Goal: Task Accomplishment & Management: Manage account settings

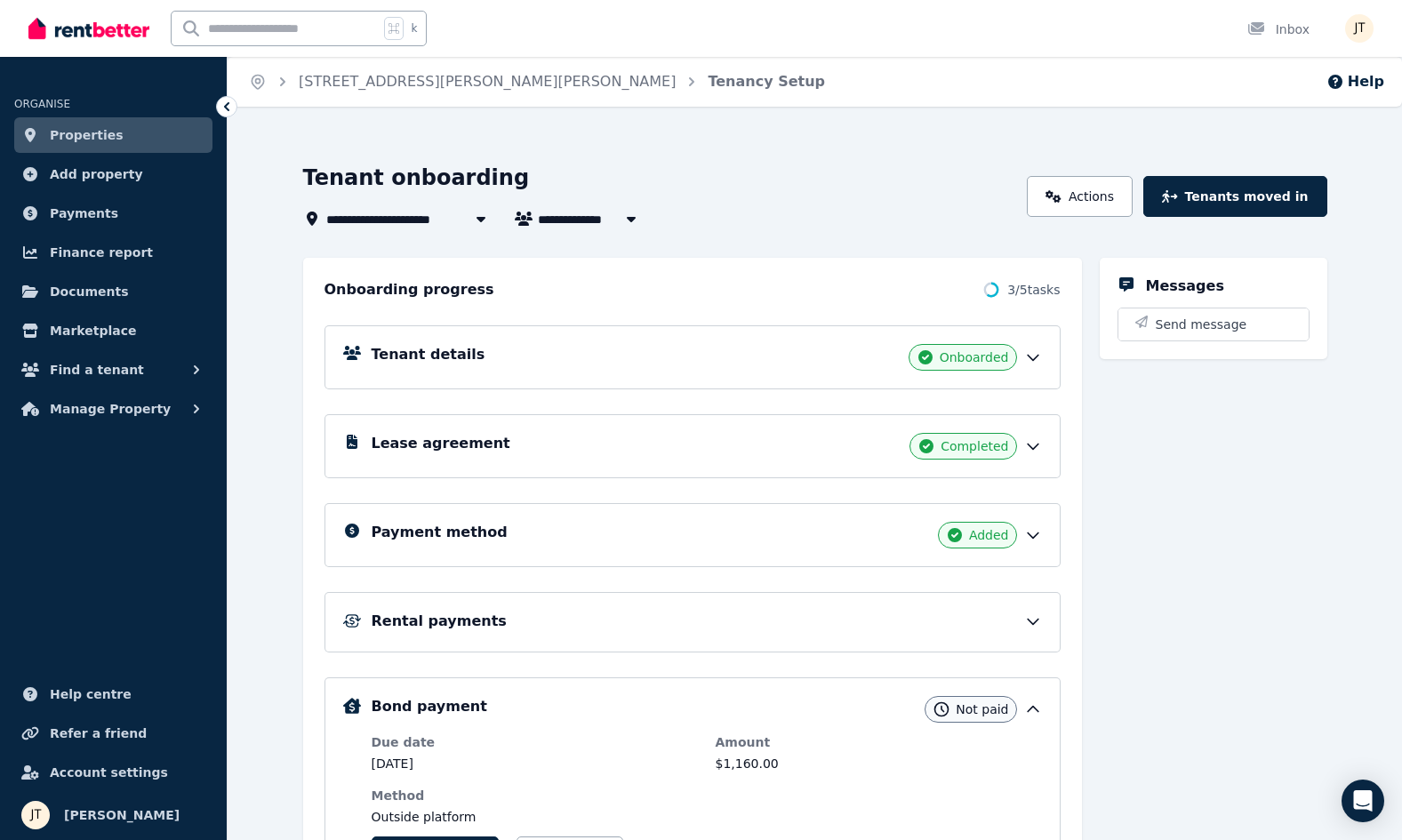
click at [120, 134] on link "Properties" at bounding box center [113, 135] width 198 height 36
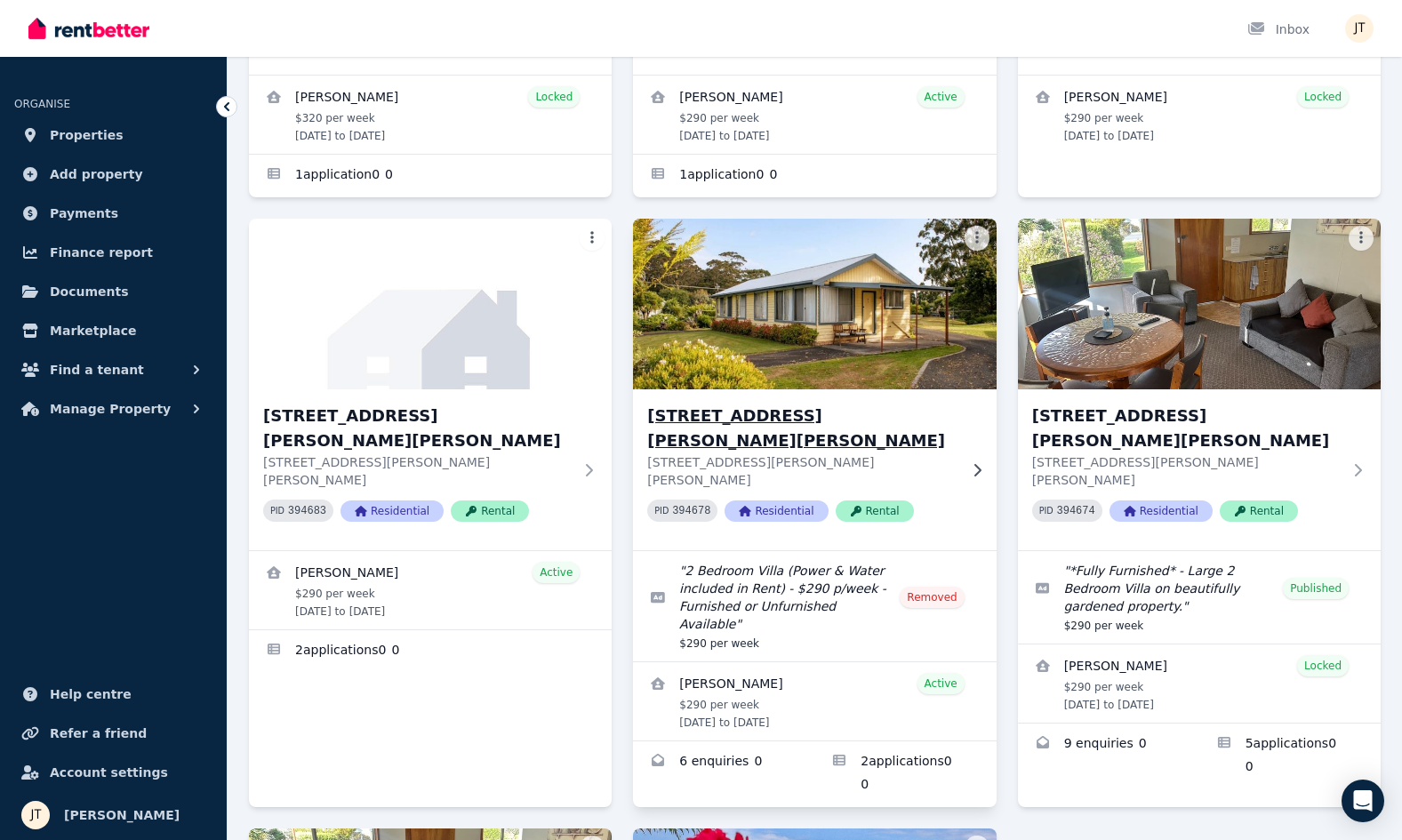
scroll to position [477, 0]
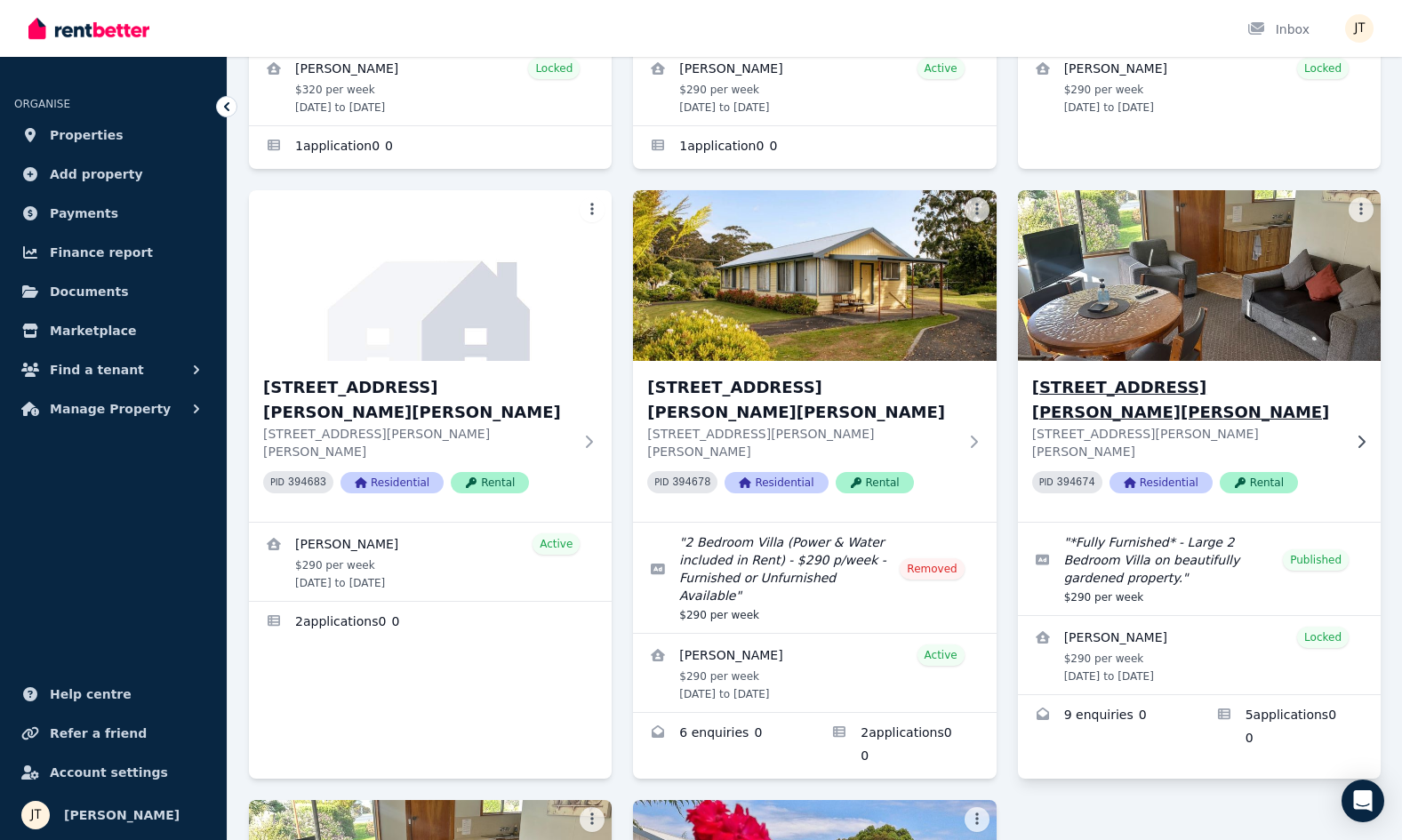
click at [1080, 375] on h3 "[STREET_ADDRESS][PERSON_NAME][PERSON_NAME]" at bounding box center [1186, 399] width 309 height 50
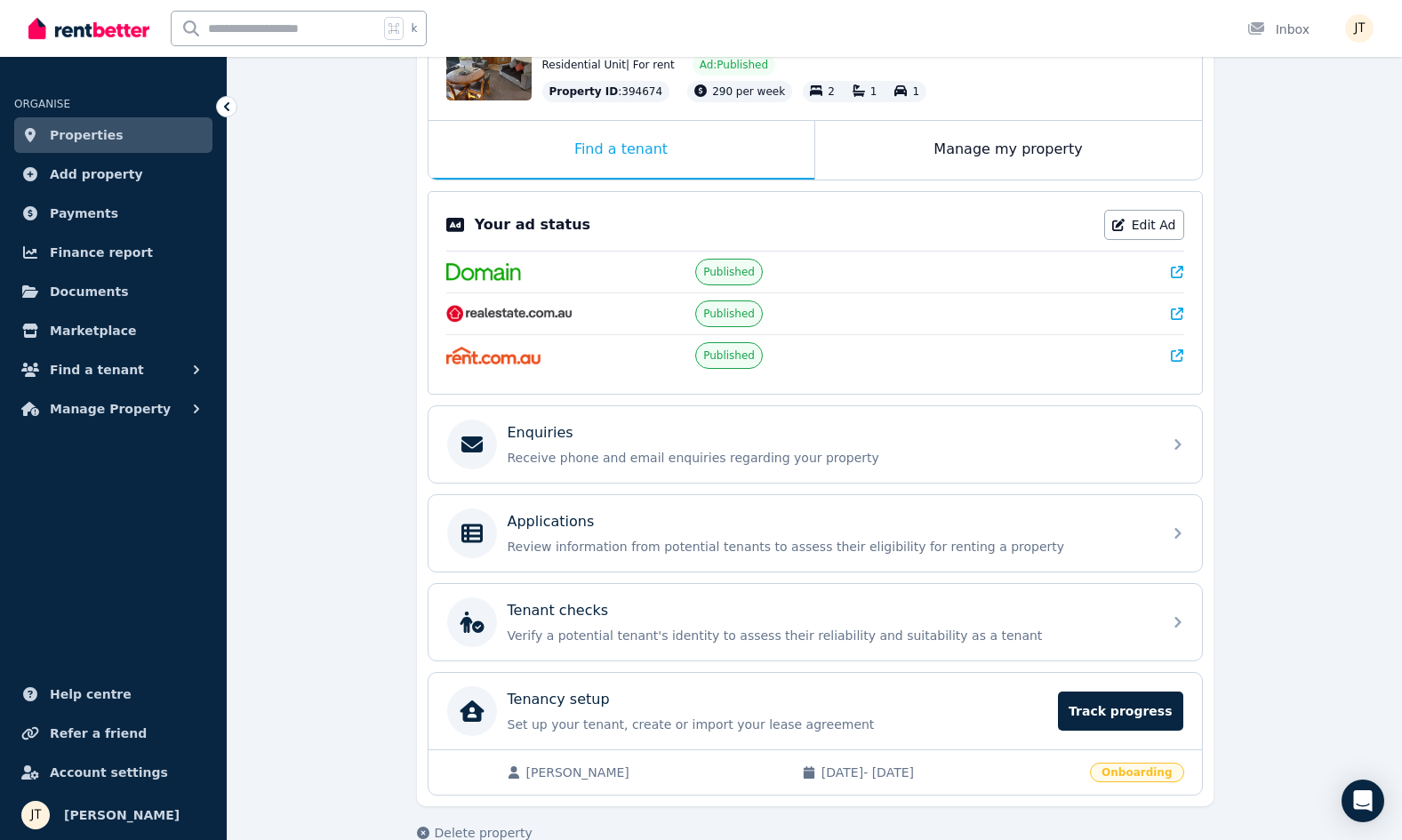
scroll to position [234, 0]
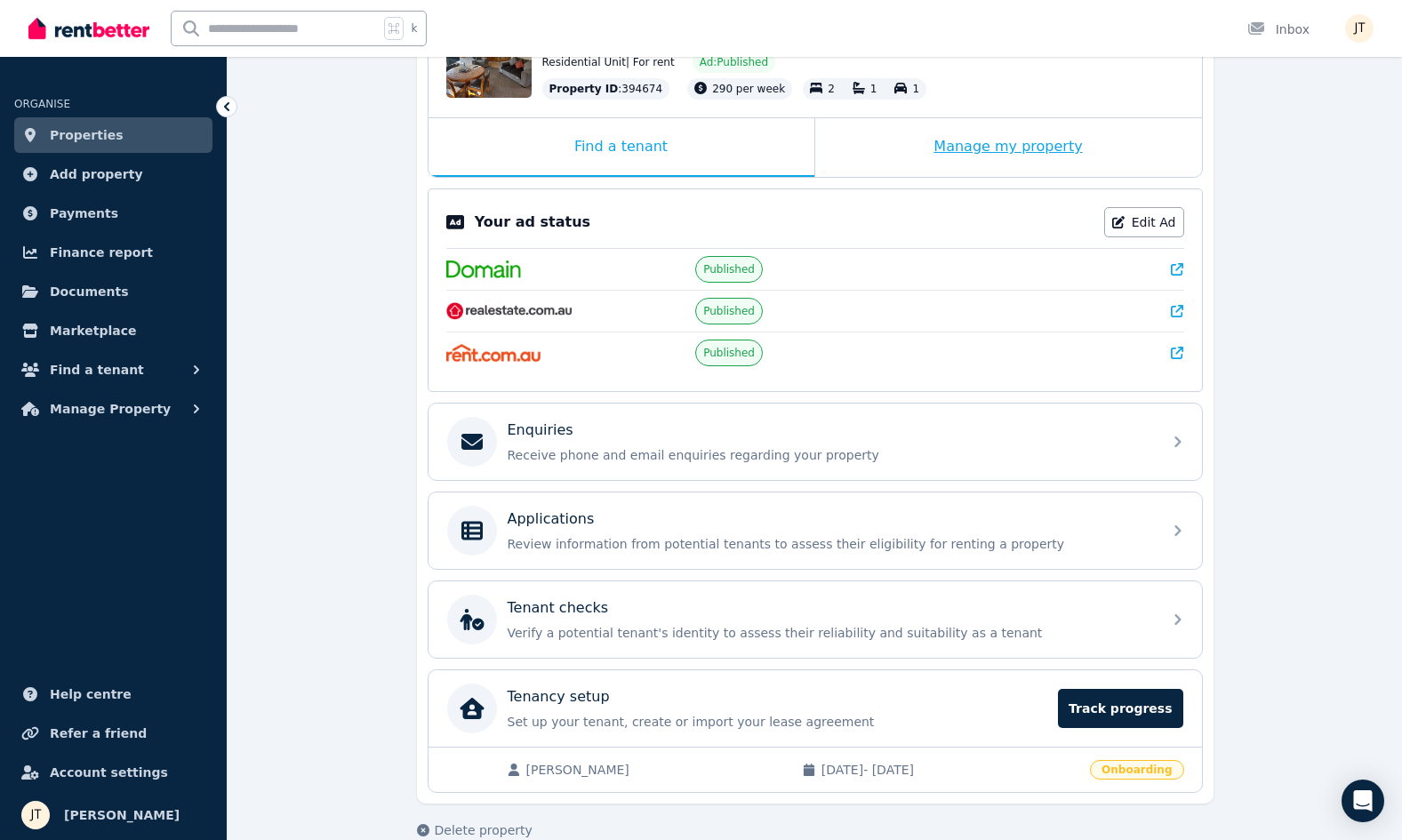
click at [920, 145] on div "Manage my property" at bounding box center [1009, 147] width 387 height 59
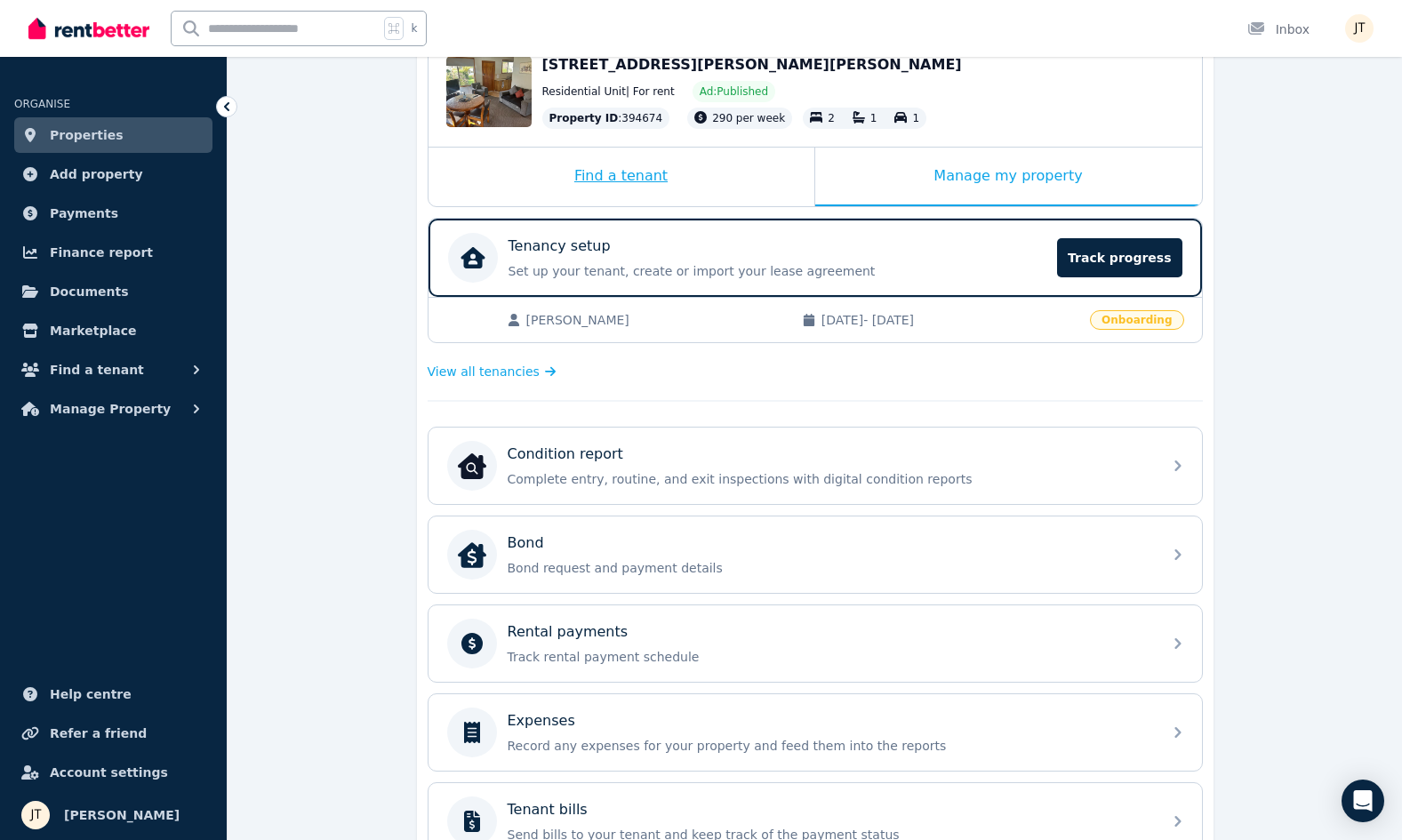
scroll to position [205, 0]
click at [591, 245] on p "Tenancy setup" at bounding box center [559, 246] width 102 height 21
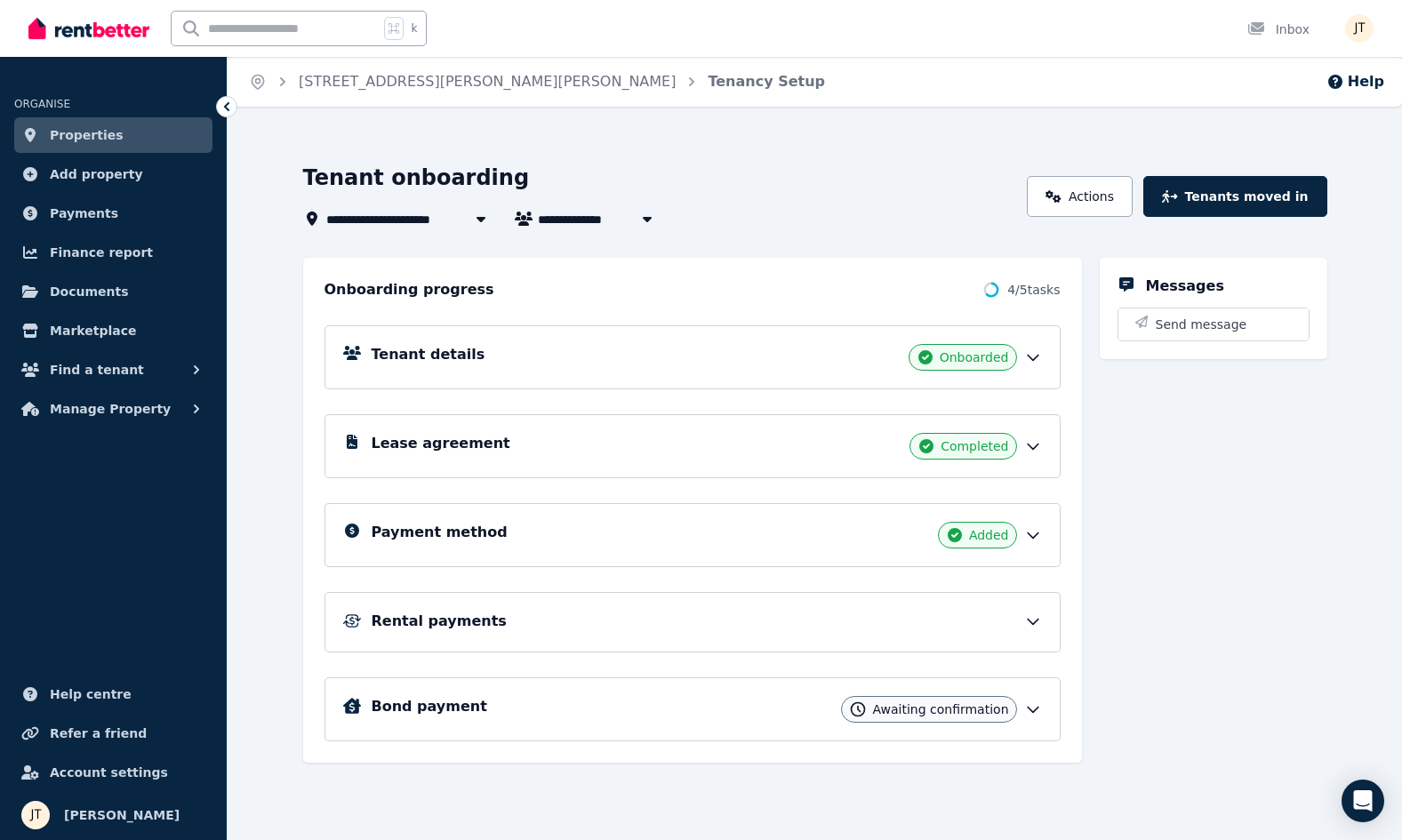
click at [141, 136] on link "Properties" at bounding box center [113, 135] width 198 height 36
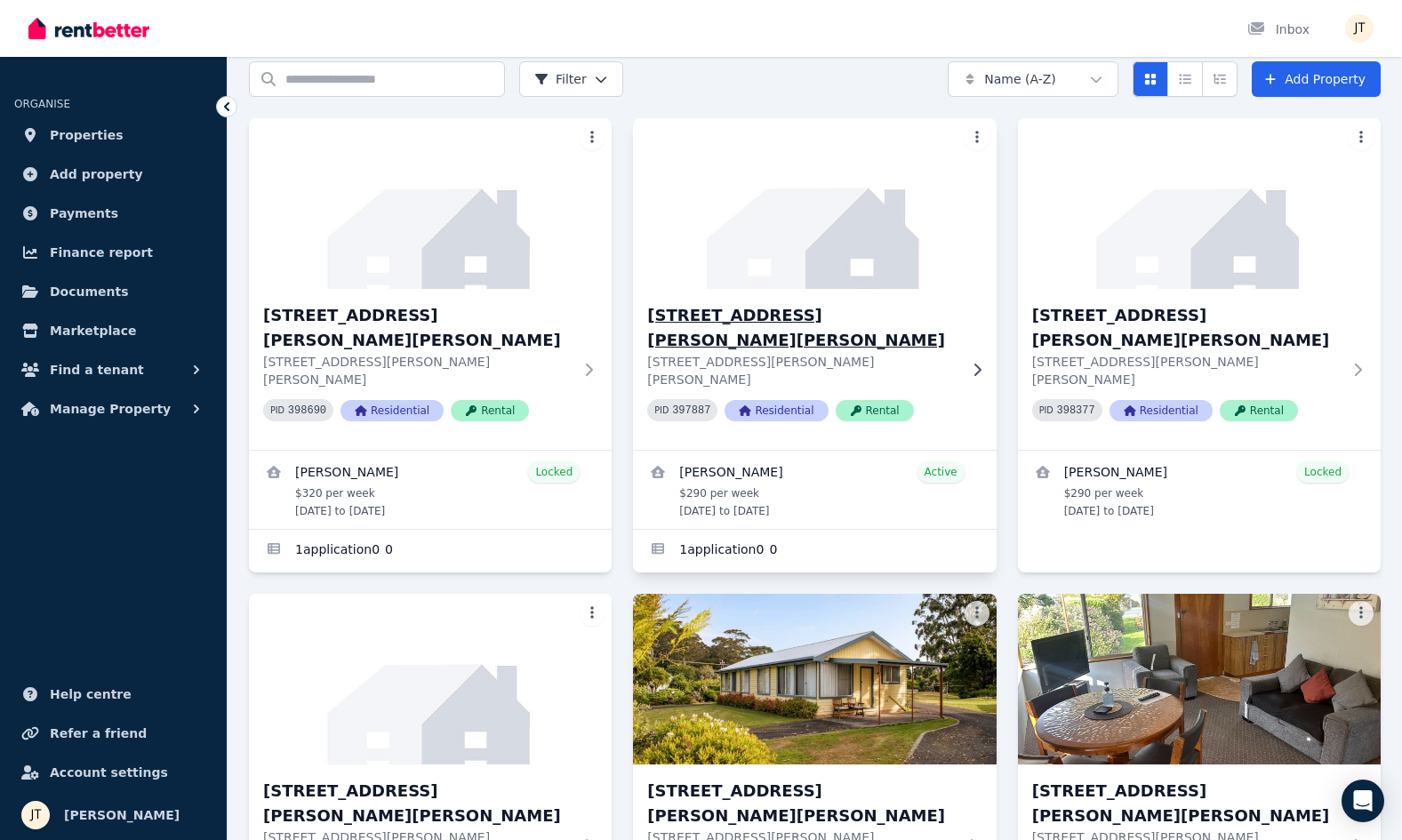
scroll to position [334, 0]
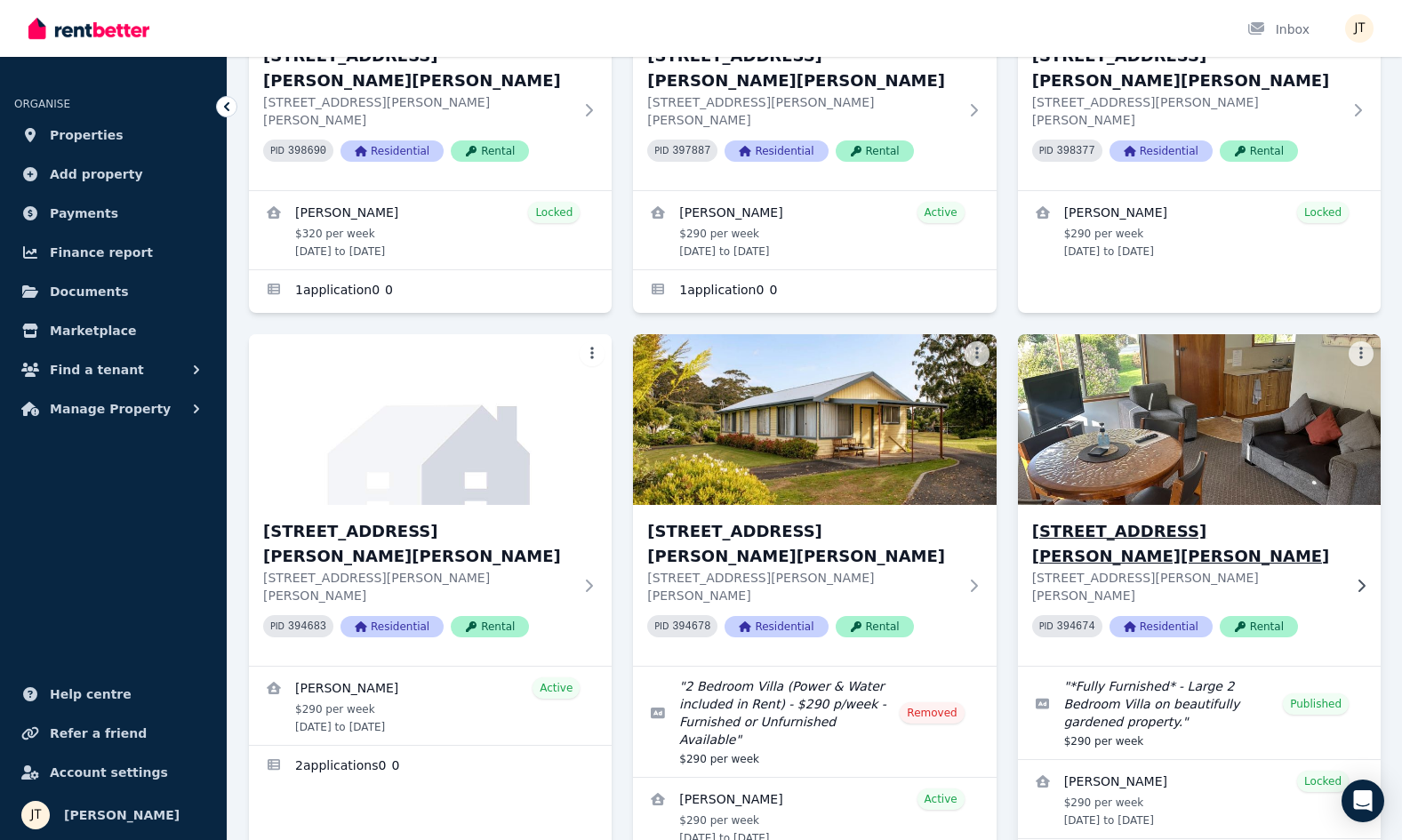
click at [1126, 519] on h3 "[STREET_ADDRESS][PERSON_NAME][PERSON_NAME]" at bounding box center [1186, 543] width 309 height 50
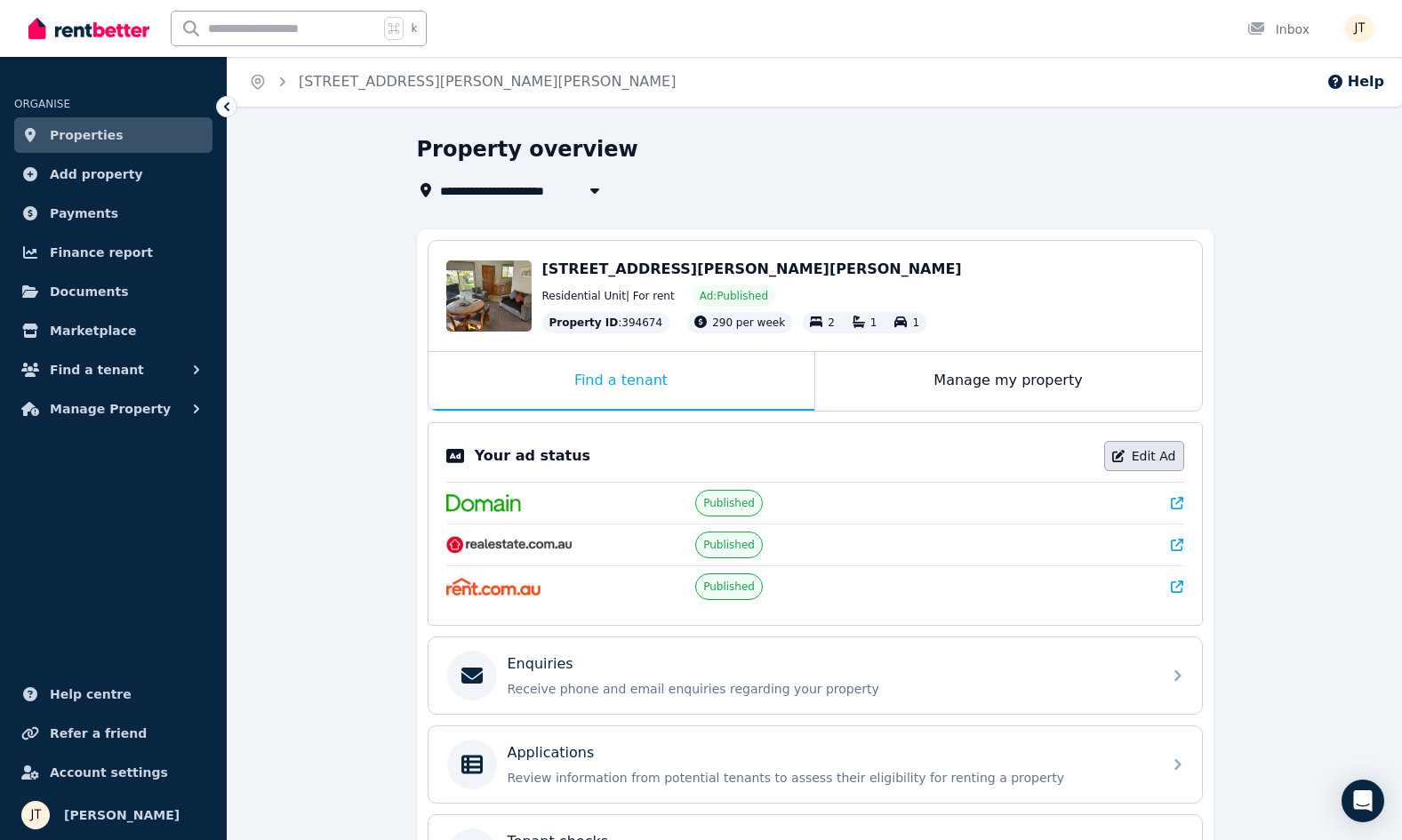
click at [1147, 461] on link "Edit Ad" at bounding box center [1144, 456] width 80 height 30
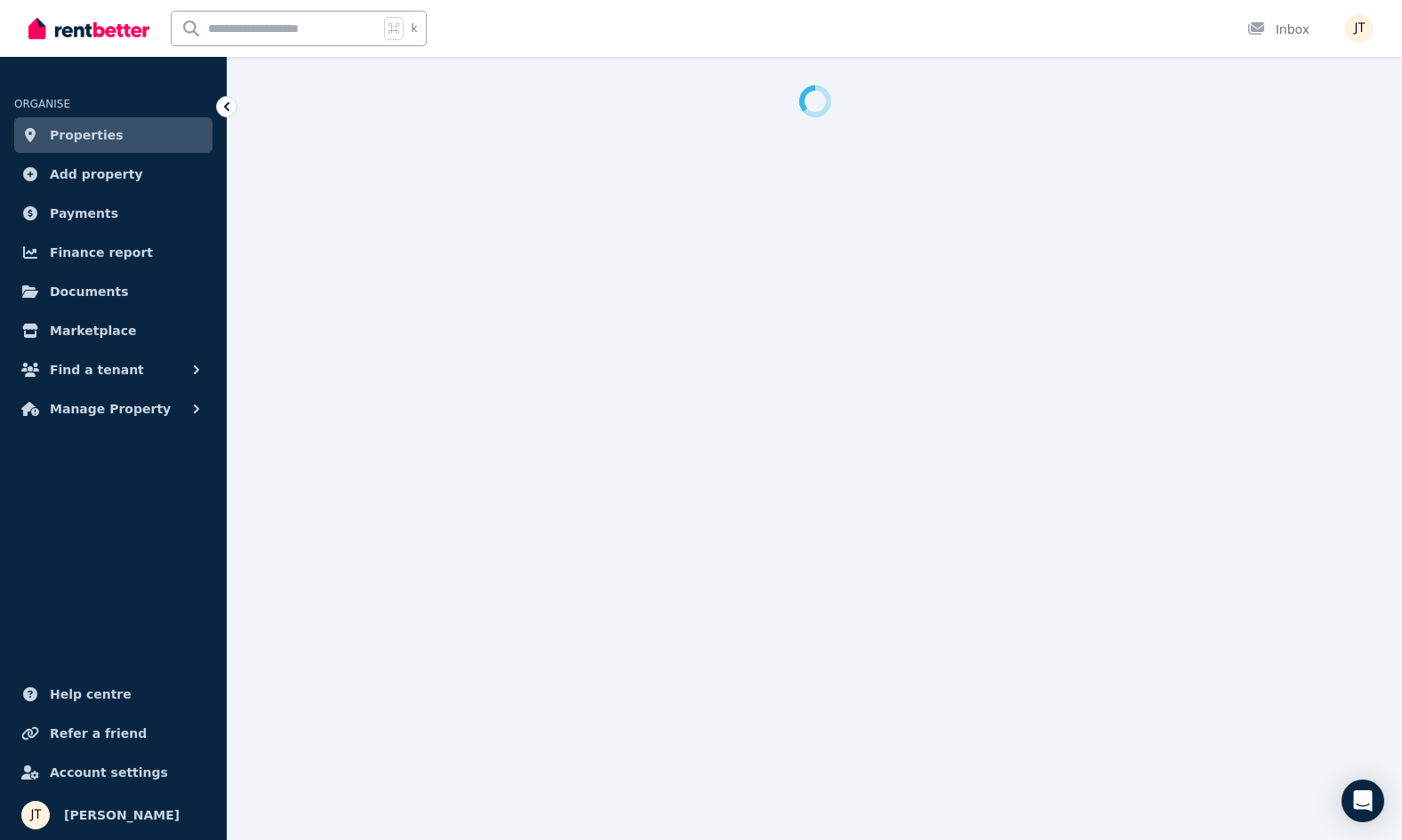
select select "***"
select select "**********"
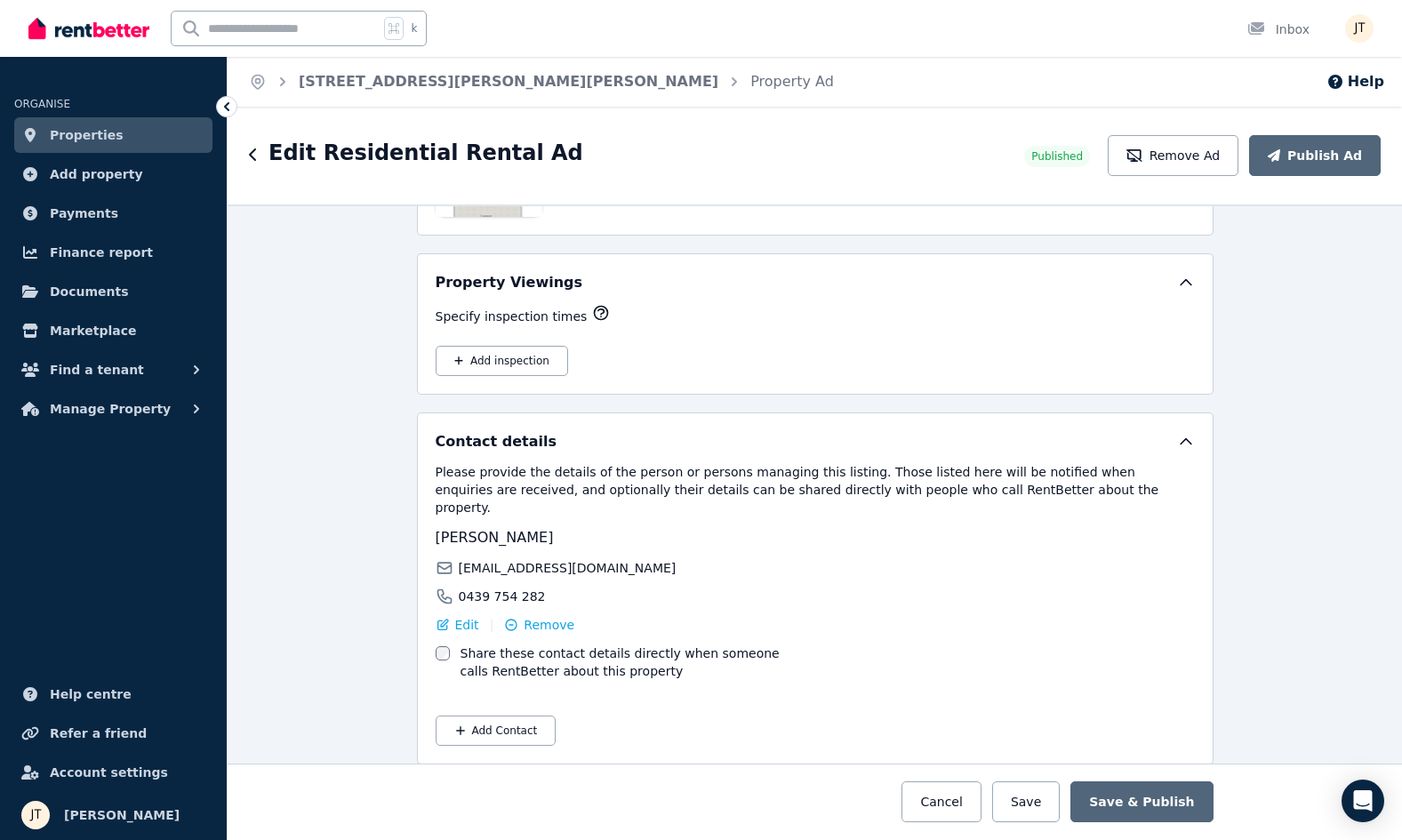
scroll to position [2929, 0]
click at [1184, 157] on button "Remove Ad" at bounding box center [1173, 156] width 131 height 41
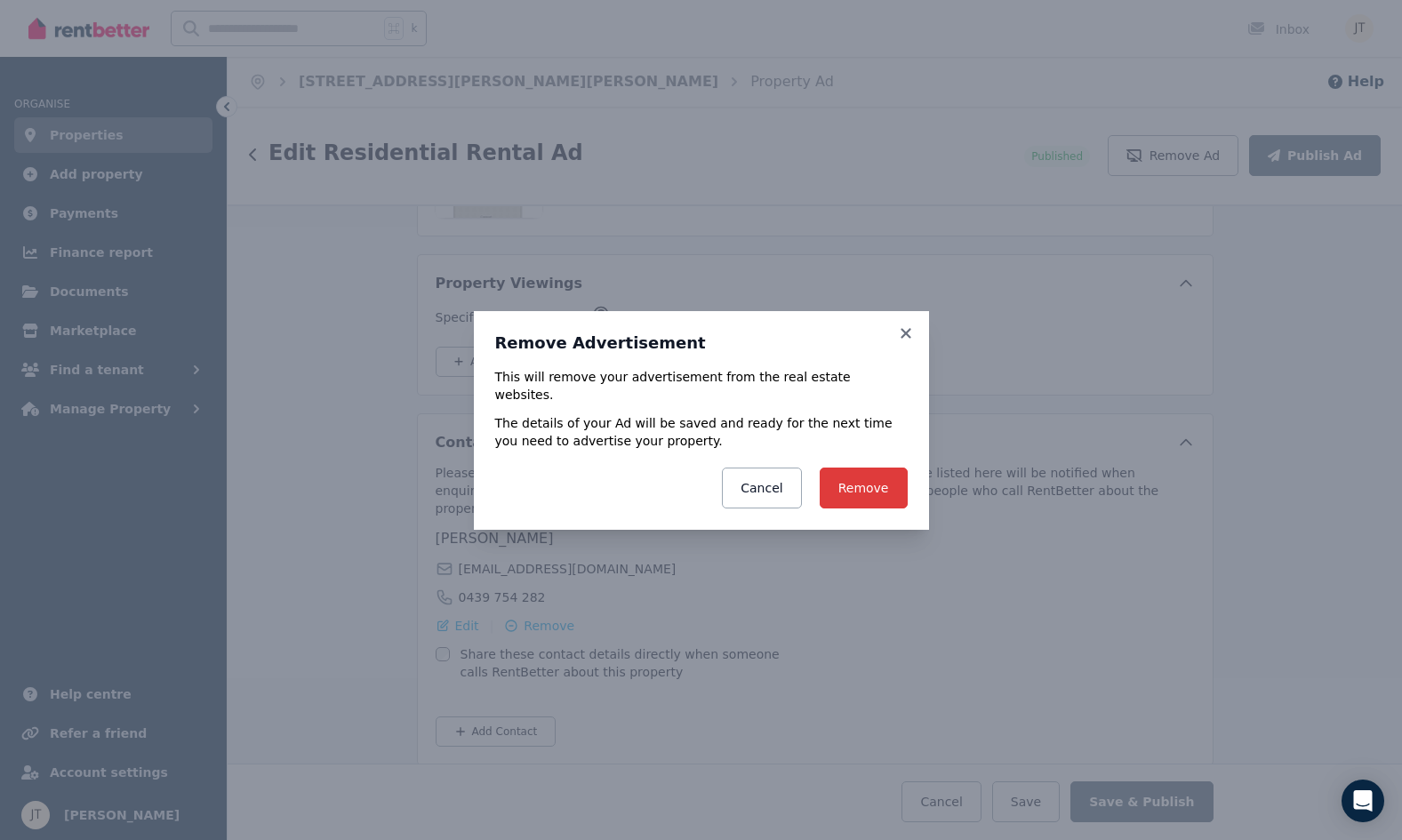
click at [884, 488] on button "Remove" at bounding box center [864, 488] width 88 height 41
